Goal: Information Seeking & Learning: Learn about a topic

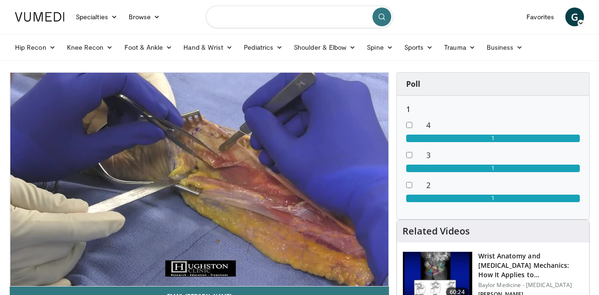
click at [267, 22] on input "Search topics, interventions" at bounding box center [299, 17] width 187 height 22
type input "**********"
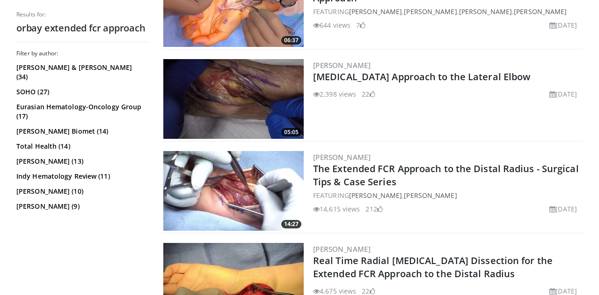
scroll to position [551, 0]
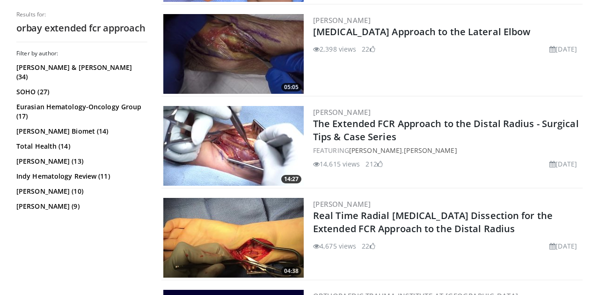
click at [220, 132] on img at bounding box center [233, 146] width 140 height 80
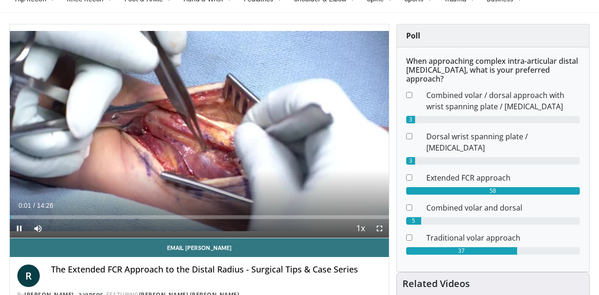
scroll to position [46, 0]
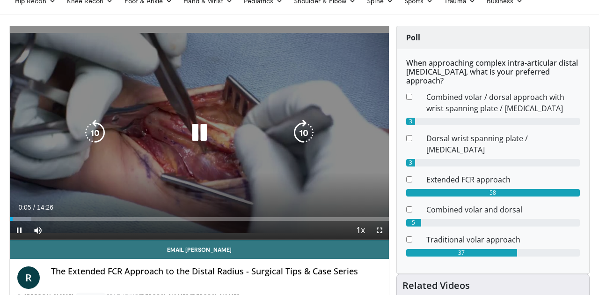
click at [56, 213] on video-js "**********" at bounding box center [199, 133] width 379 height 214
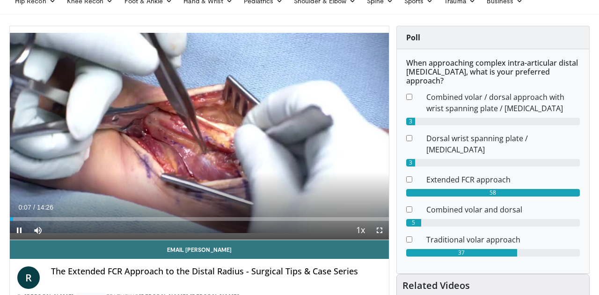
click at [52, 221] on div "Current Time 0:07 / Duration 14:26 Pause Skip Backward Skip Forward Mute Loaded…" at bounding box center [199, 230] width 379 height 19
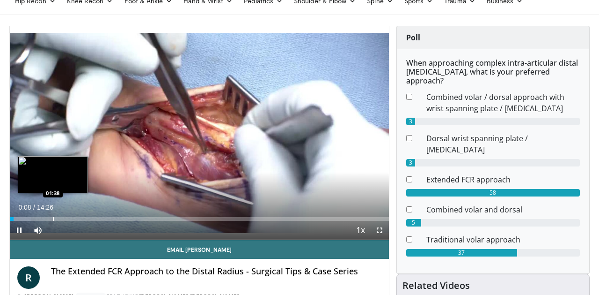
click at [53, 217] on div "Progress Bar" at bounding box center [53, 219] width 1 height 4
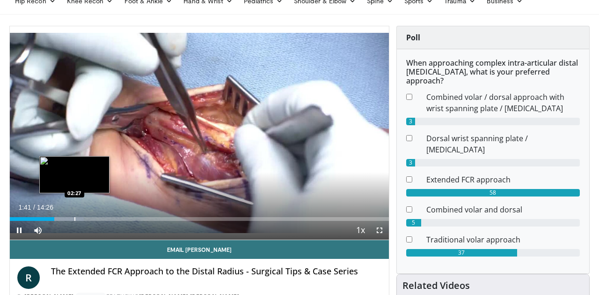
click at [74, 219] on div "Progress Bar" at bounding box center [74, 219] width 1 height 4
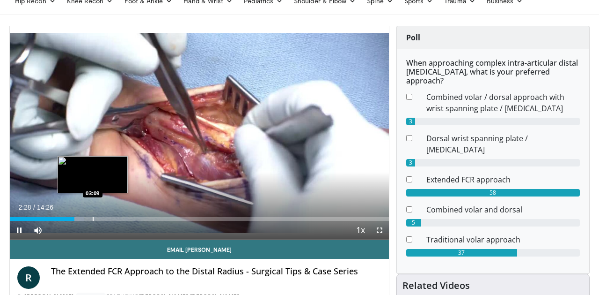
click at [94, 218] on div "Progress Bar" at bounding box center [93, 219] width 1 height 4
click at [88, 218] on div "10 seconds Tap to unmute" at bounding box center [199, 132] width 379 height 213
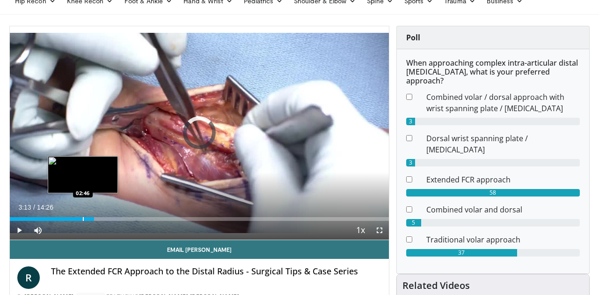
click at [83, 217] on div "Progress Bar" at bounding box center [83, 219] width 1 height 4
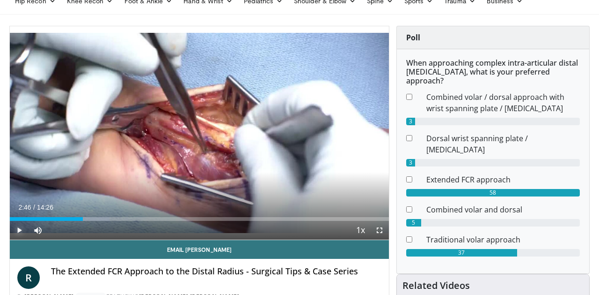
click at [17, 230] on span "Video Player" at bounding box center [19, 230] width 19 height 19
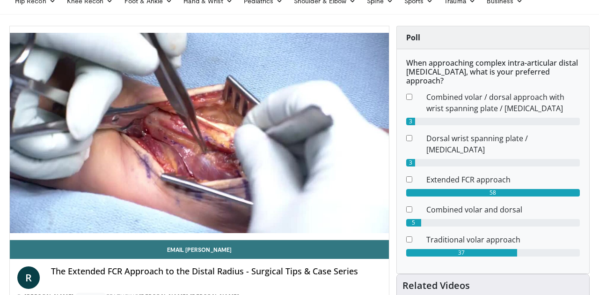
click at [10, 221] on button "Pause" at bounding box center [19, 230] width 19 height 19
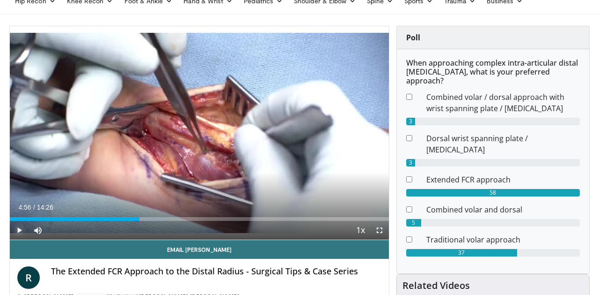
click at [10, 221] on button "Play" at bounding box center [19, 230] width 19 height 19
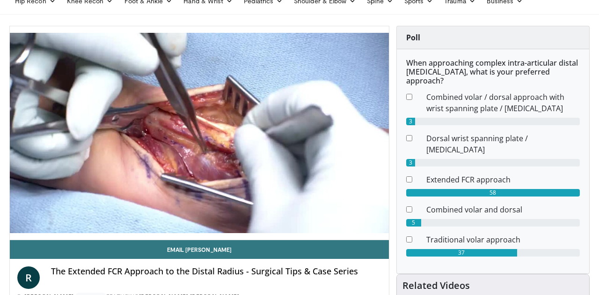
click at [10, 221] on button "Pause" at bounding box center [19, 230] width 19 height 19
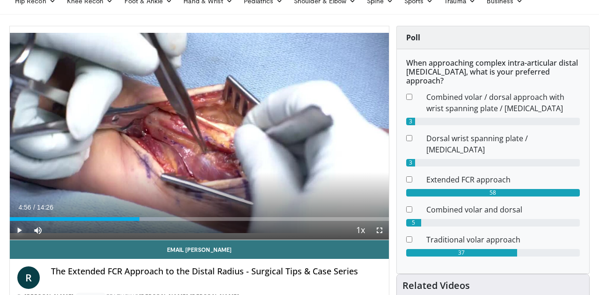
click at [19, 225] on span "Video Player" at bounding box center [19, 230] width 19 height 19
click at [20, 232] on span "Video Player" at bounding box center [19, 230] width 19 height 19
